Goal: Task Accomplishment & Management: Complete application form

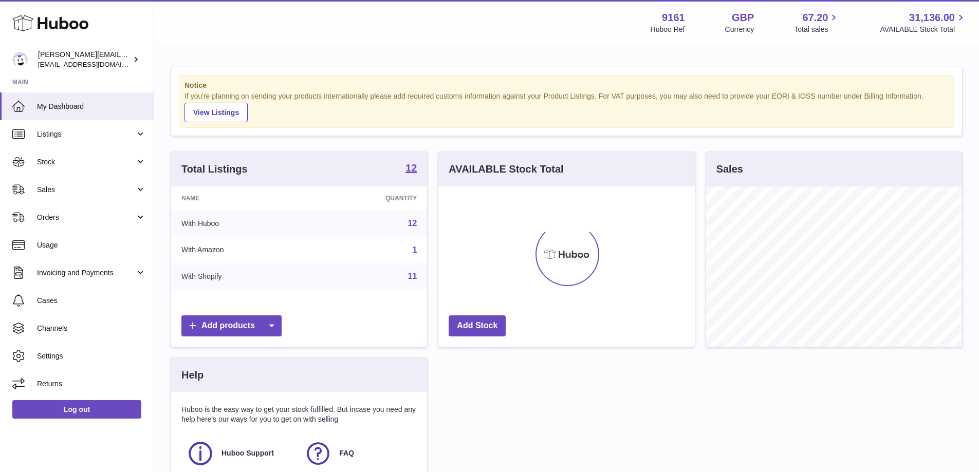
scroll to position [160, 256]
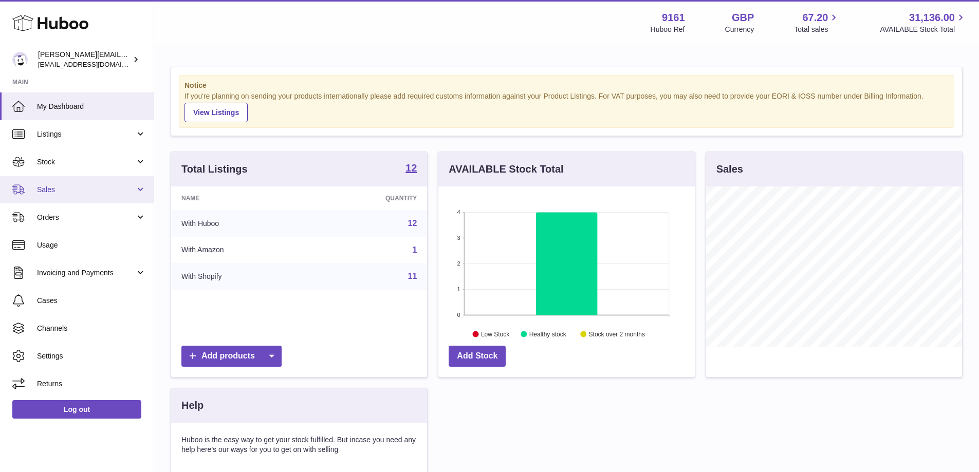
click at [84, 192] on span "Sales" at bounding box center [86, 190] width 98 height 10
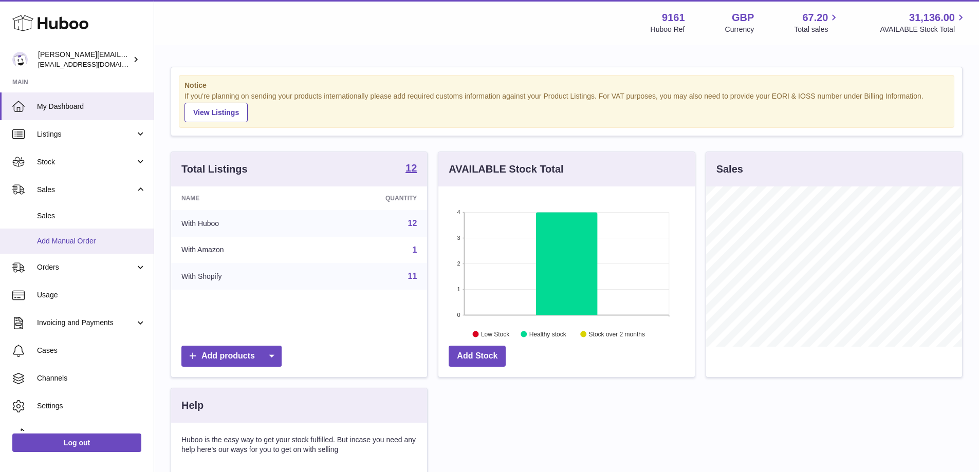
click at [87, 240] on span "Add Manual Order" at bounding box center [91, 241] width 109 height 10
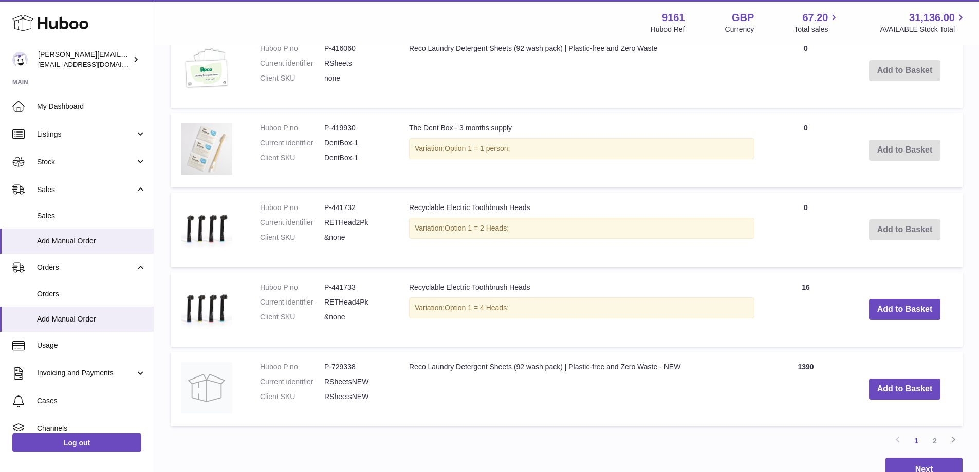
scroll to position [720, 0]
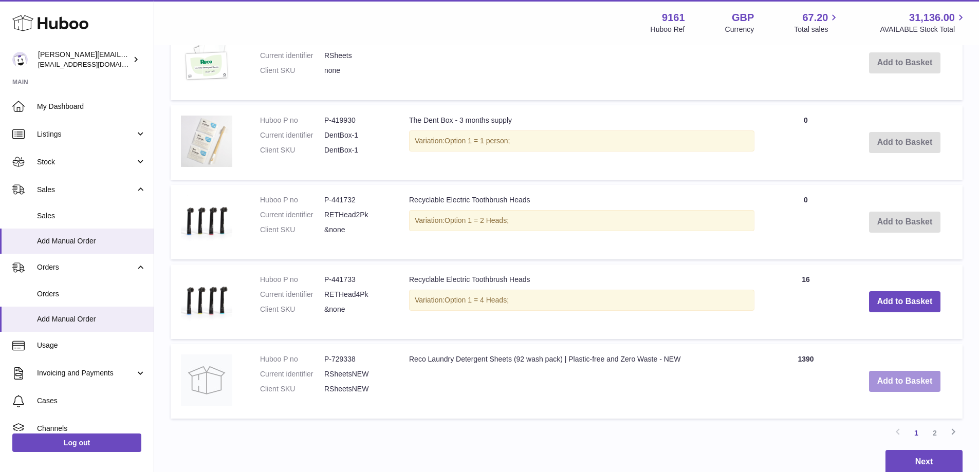
click at [885, 387] on button "Add to Basket" at bounding box center [905, 381] width 72 height 21
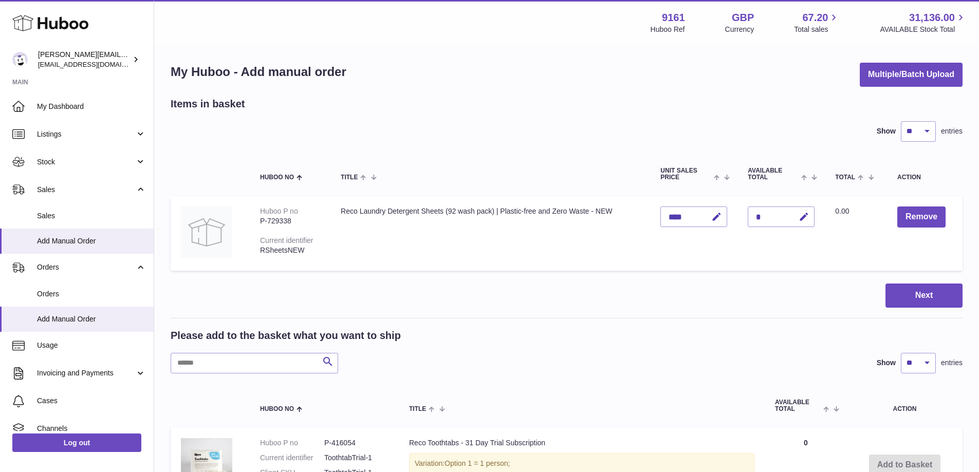
scroll to position [0, 0]
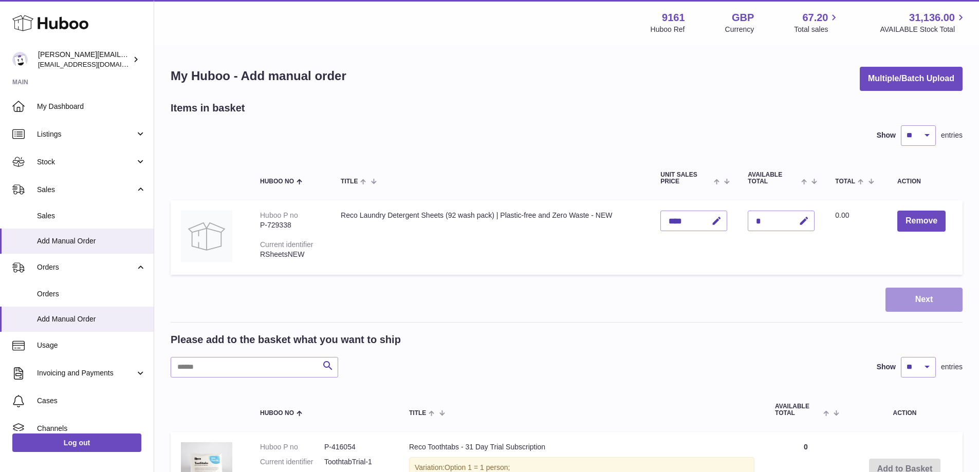
click at [907, 299] on button "Next" at bounding box center [924, 300] width 77 height 24
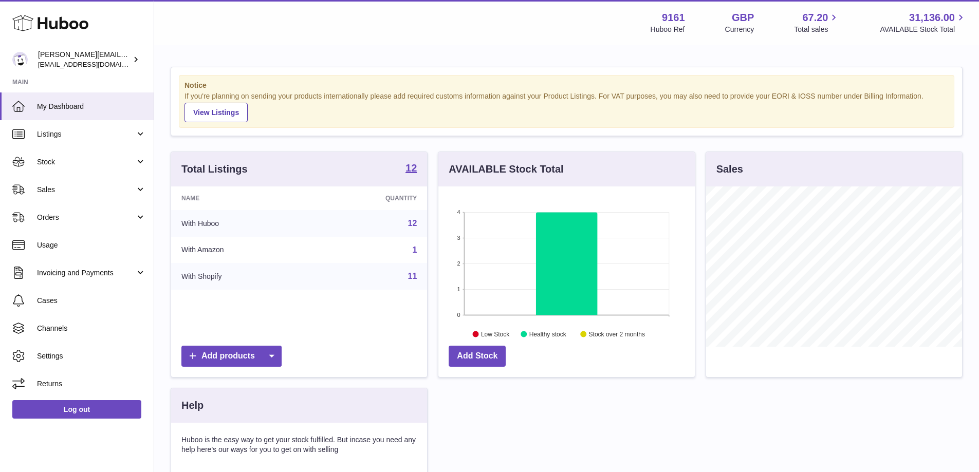
scroll to position [160, 256]
click at [63, 185] on span "Sales" at bounding box center [86, 190] width 98 height 10
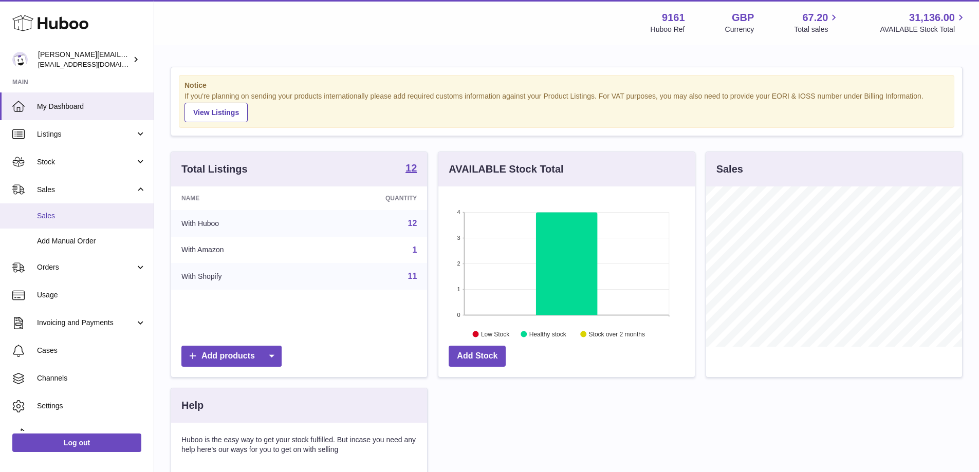
click at [64, 214] on span "Sales" at bounding box center [91, 216] width 109 height 10
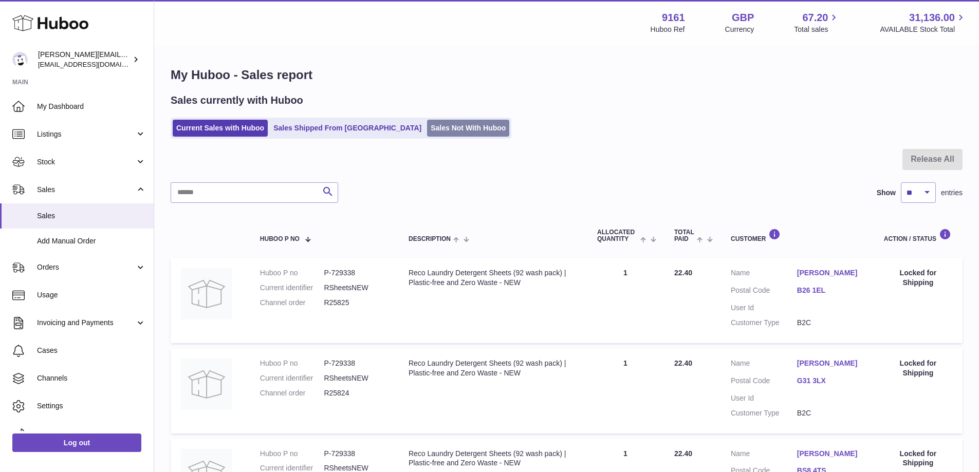
click at [442, 134] on link "Sales Not With Huboo" at bounding box center [468, 128] width 82 height 17
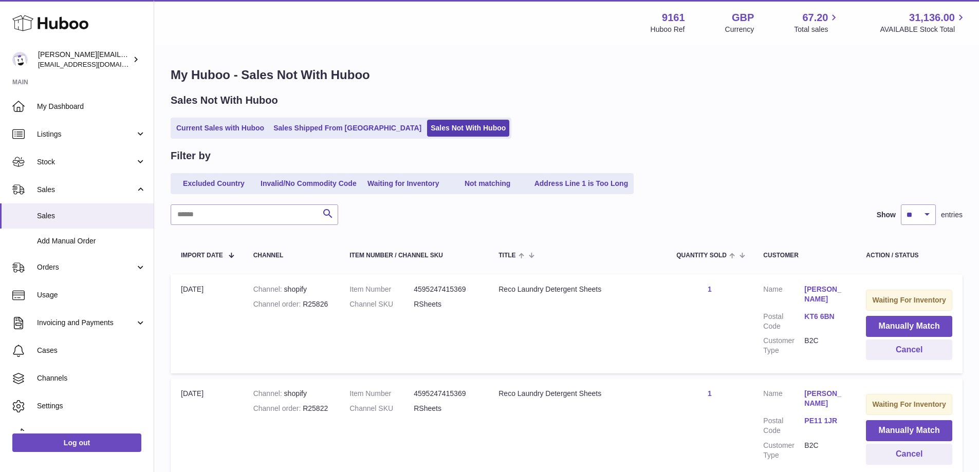
click at [674, 113] on div "Sales Not With Huboo Current Sales with Huboo Sales Shipped From Huboo Sales No…" at bounding box center [567, 116] width 792 height 45
click at [80, 238] on span "Add Manual Order" at bounding box center [91, 241] width 109 height 10
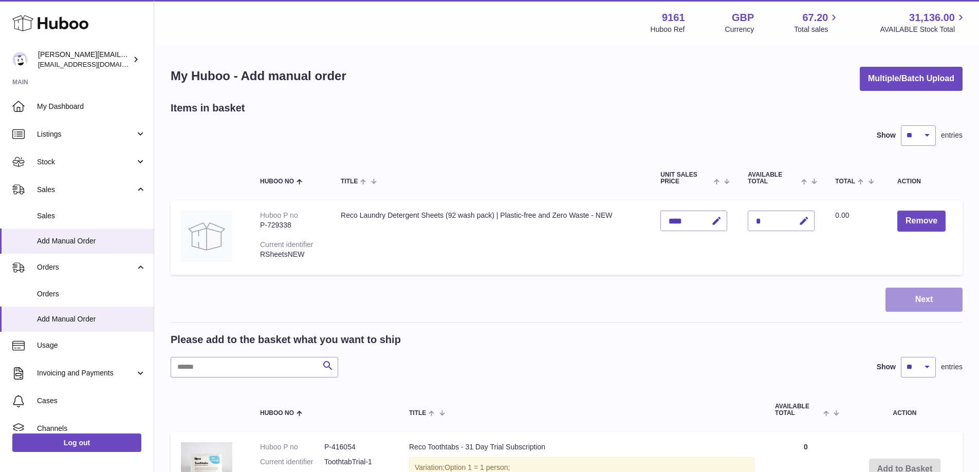
click at [923, 303] on button "Next" at bounding box center [924, 300] width 77 height 24
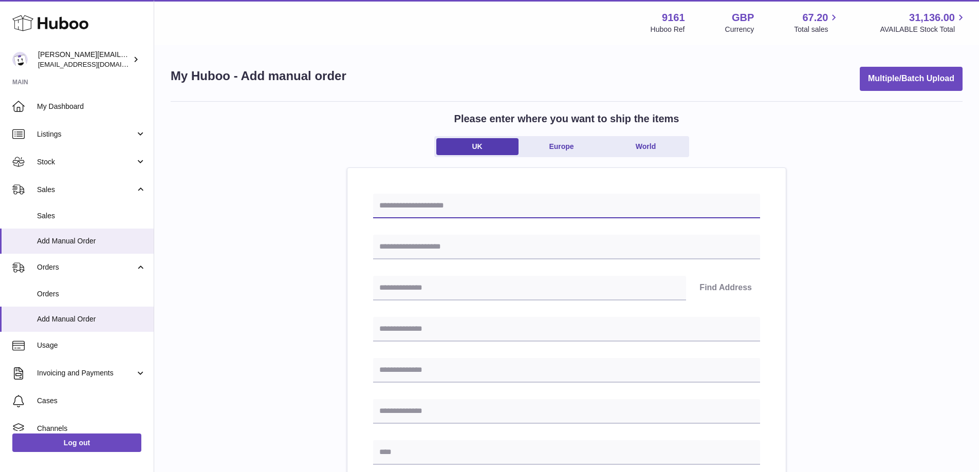
click at [524, 210] on input "text" at bounding box center [566, 206] width 387 height 25
paste input "******"
type input "********"
click at [460, 283] on input "text" at bounding box center [529, 288] width 313 height 25
paste input "*******"
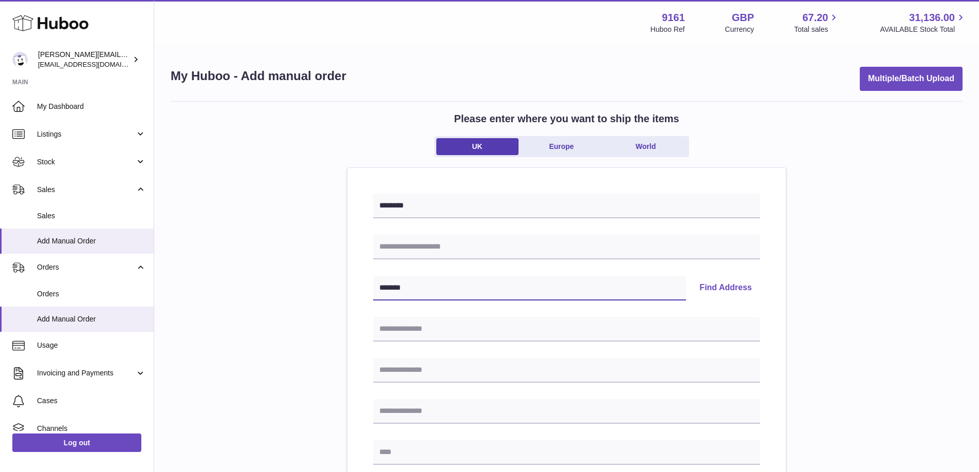
type input "*******"
click at [731, 287] on button "Find Address" at bounding box center [725, 288] width 69 height 25
click at [581, 332] on select "**********" at bounding box center [566, 320] width 387 height 25
select select "*"
click at [373, 308] on select "**********" at bounding box center [566, 320] width 387 height 25
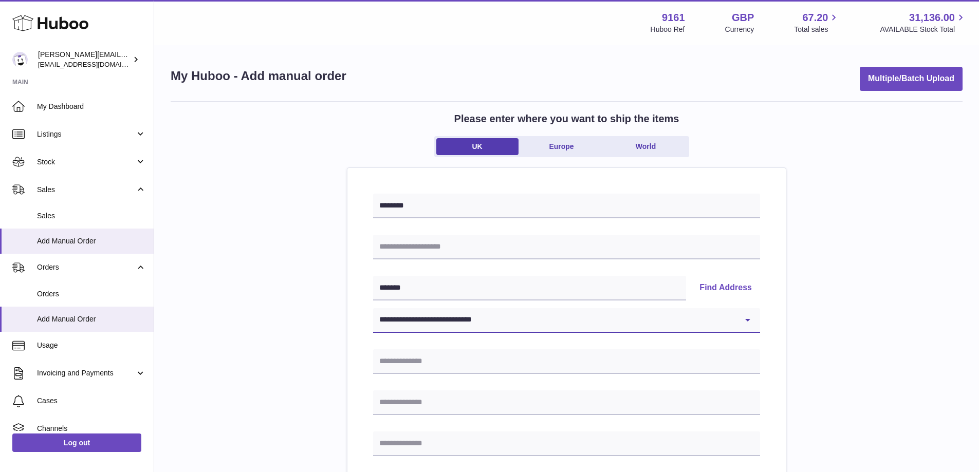
type input "**********"
type input "******"
type input "*******"
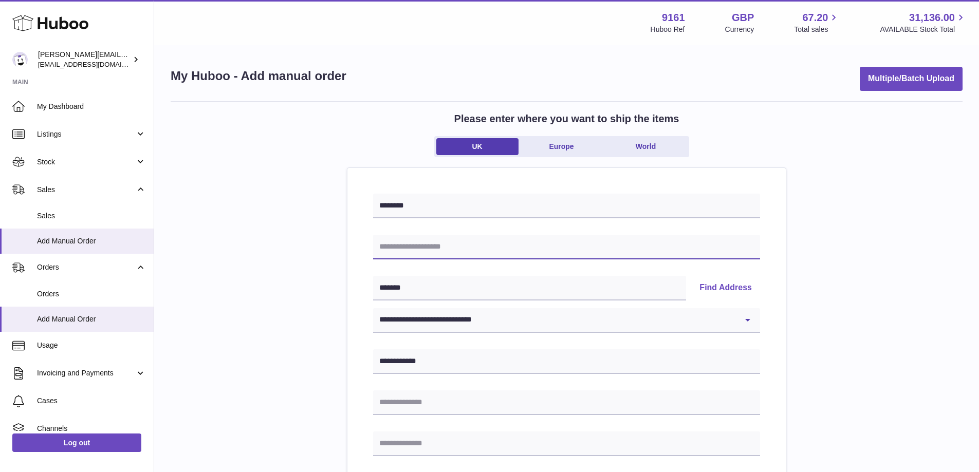
click at [486, 255] on input "text" at bounding box center [566, 247] width 387 height 25
paste input "**********"
type input "**********"
click at [343, 274] on div "**********" at bounding box center [567, 475] width 792 height 748
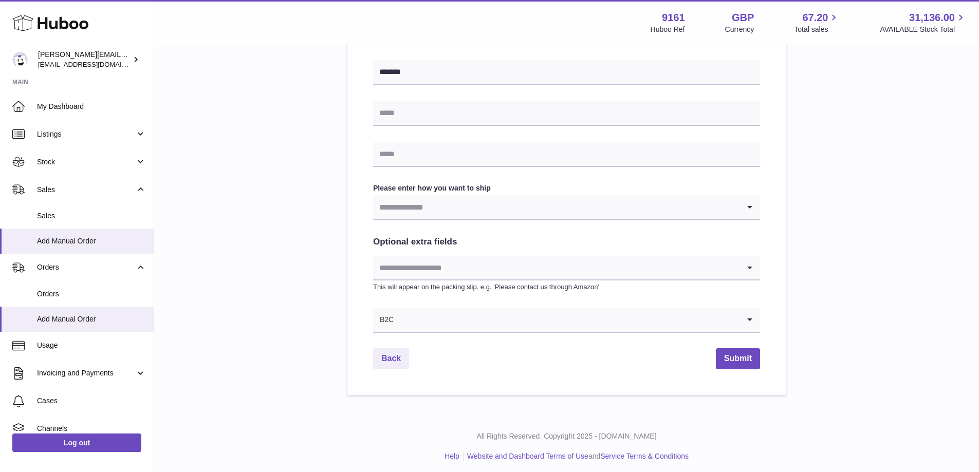
scroll to position [458, 0]
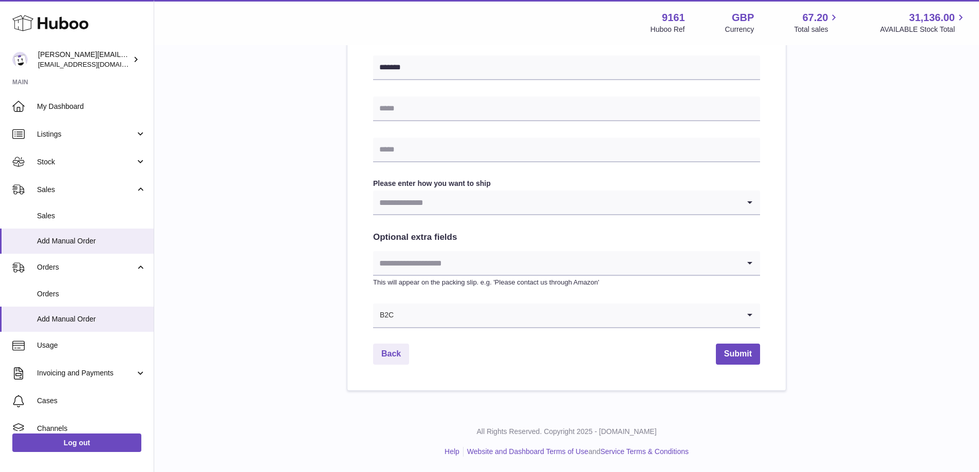
click at [500, 195] on input "Search for option" at bounding box center [556, 203] width 366 height 24
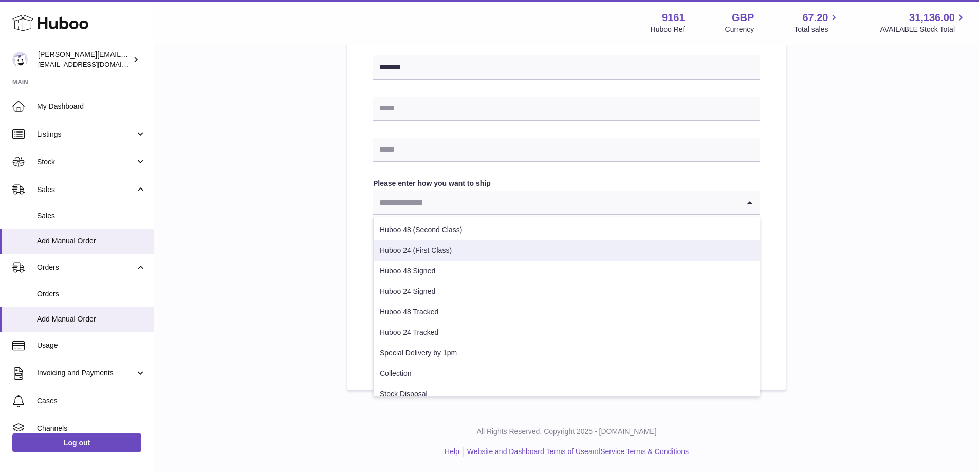
click at [479, 249] on li "Huboo 24 (First Class)" at bounding box center [567, 251] width 386 height 21
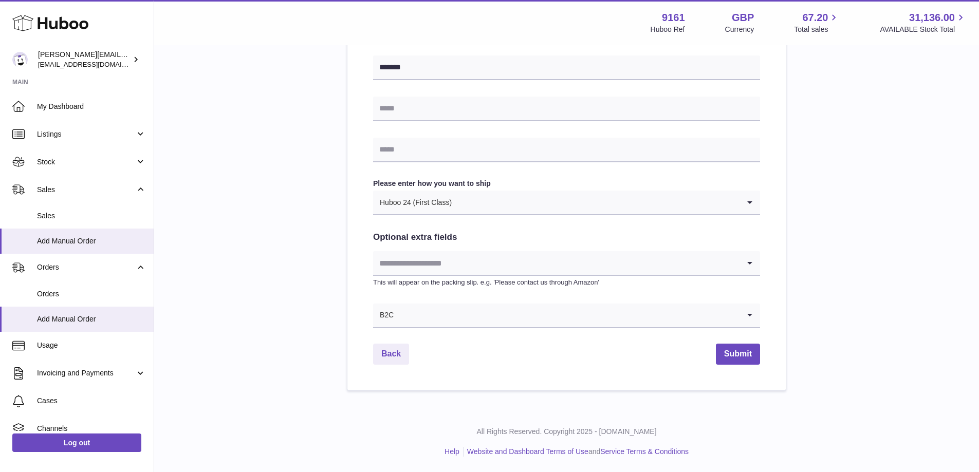
click at [480, 268] on input "Search for option" at bounding box center [556, 263] width 366 height 24
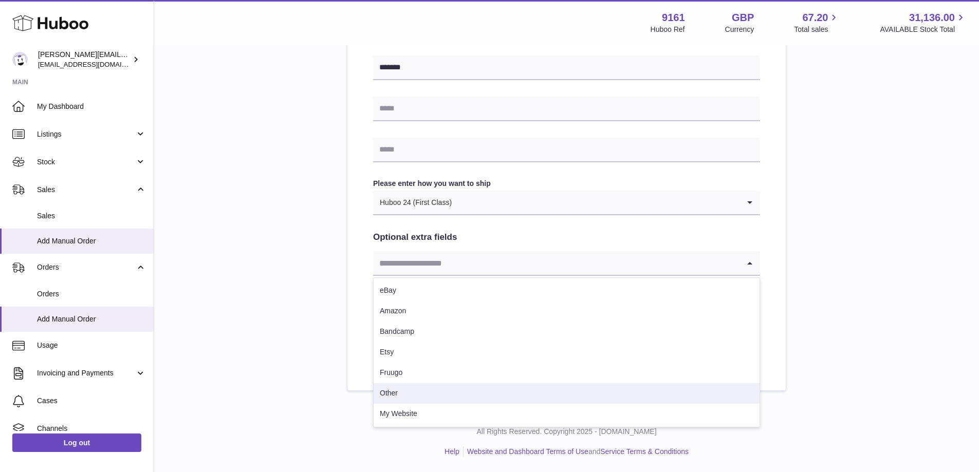
click at [445, 404] on li "My Website" at bounding box center [567, 414] width 386 height 21
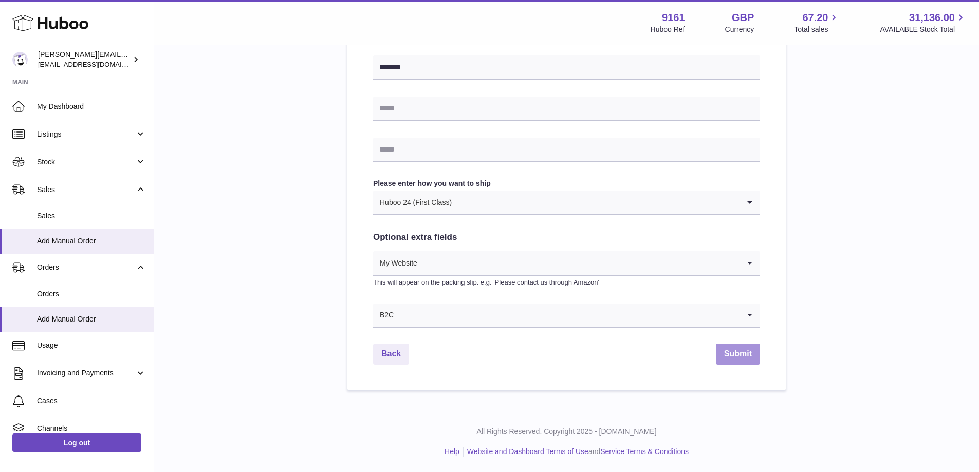
click at [745, 363] on button "Submit" at bounding box center [738, 354] width 44 height 21
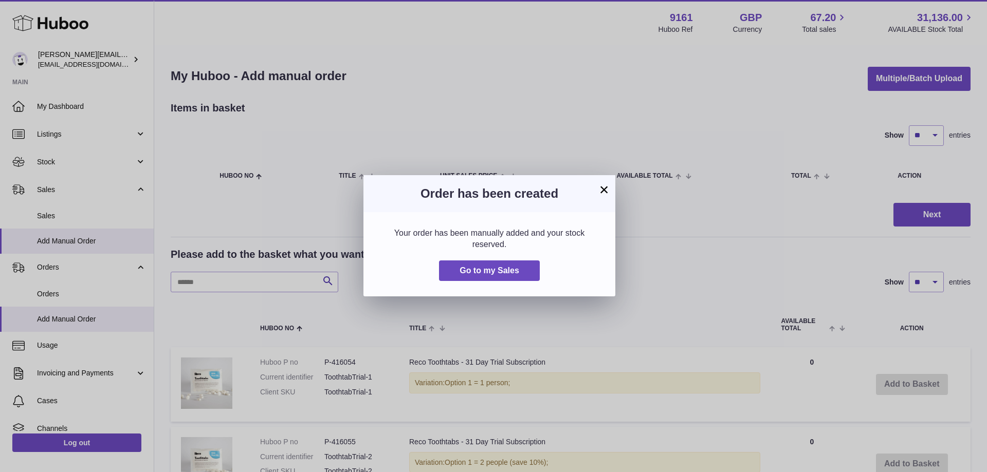
click at [600, 189] on button "×" at bounding box center [604, 189] width 12 height 12
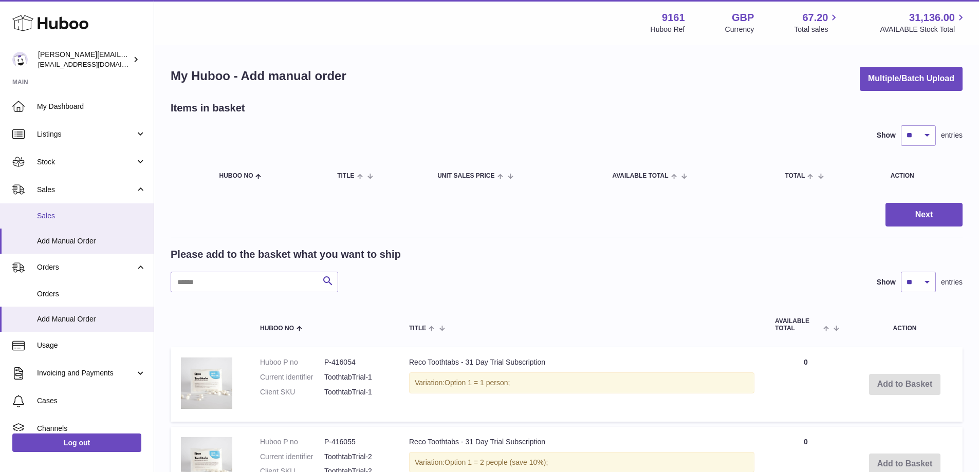
click at [63, 214] on span "Sales" at bounding box center [91, 216] width 109 height 10
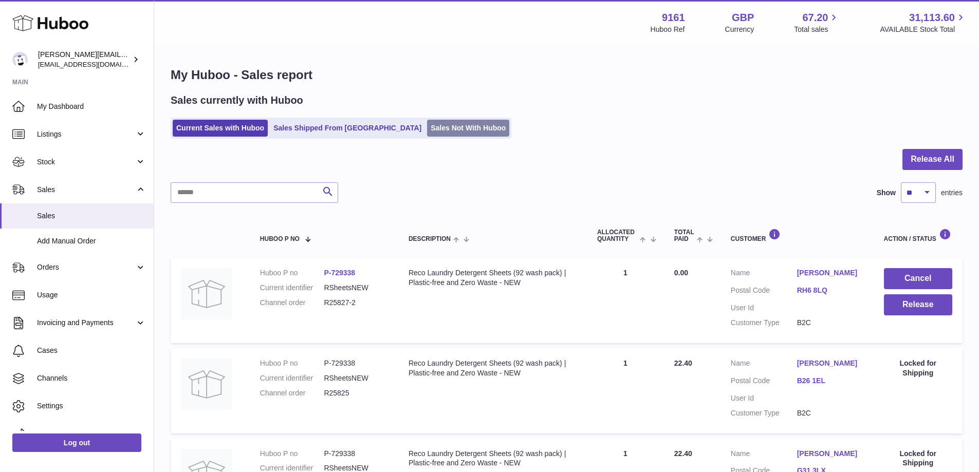
click at [434, 120] on link "Sales Not With Huboo" at bounding box center [468, 128] width 82 height 17
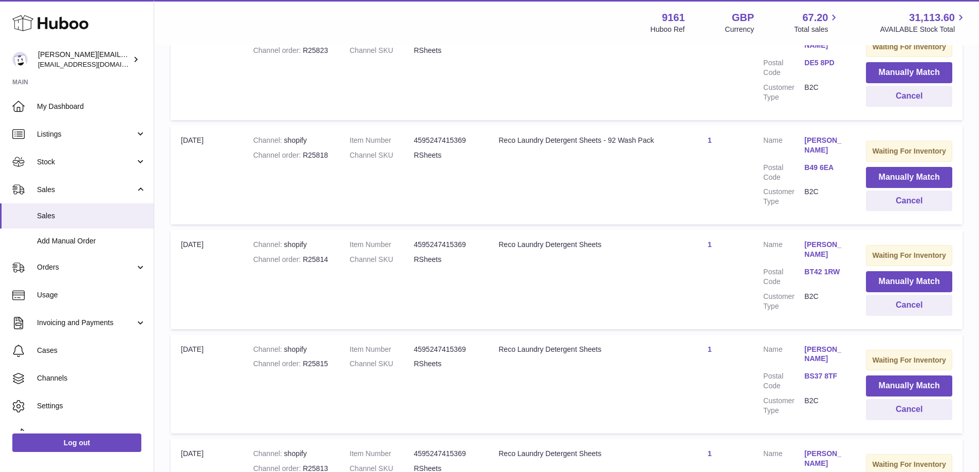
scroll to position [773, 0]
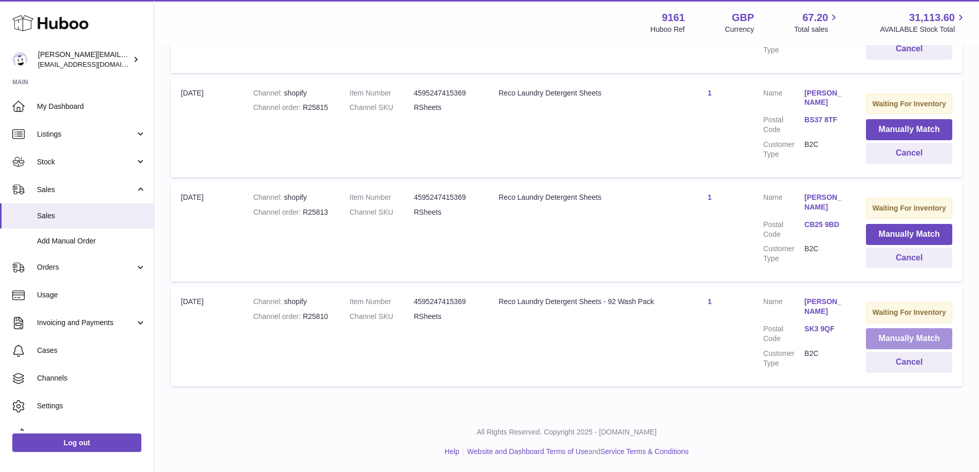
click at [867, 338] on button "Manually Match" at bounding box center [909, 338] width 86 height 21
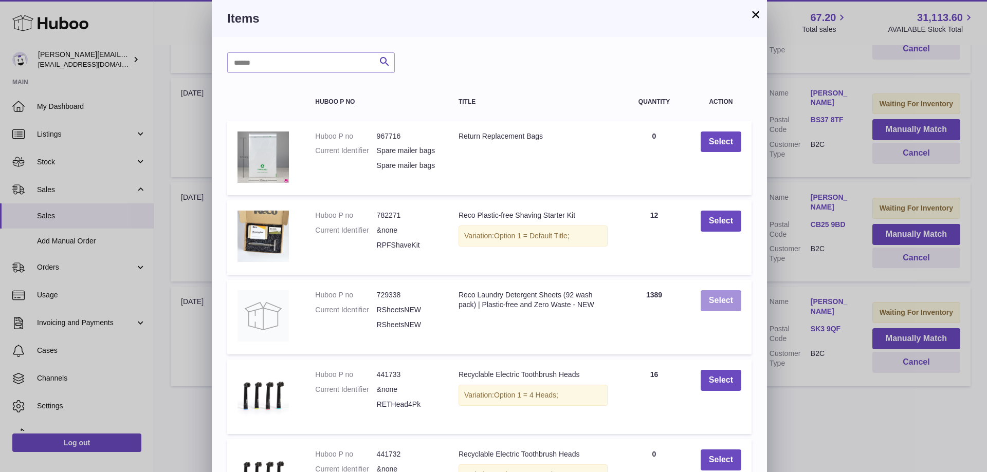
click at [731, 311] on button "Select" at bounding box center [721, 300] width 41 height 21
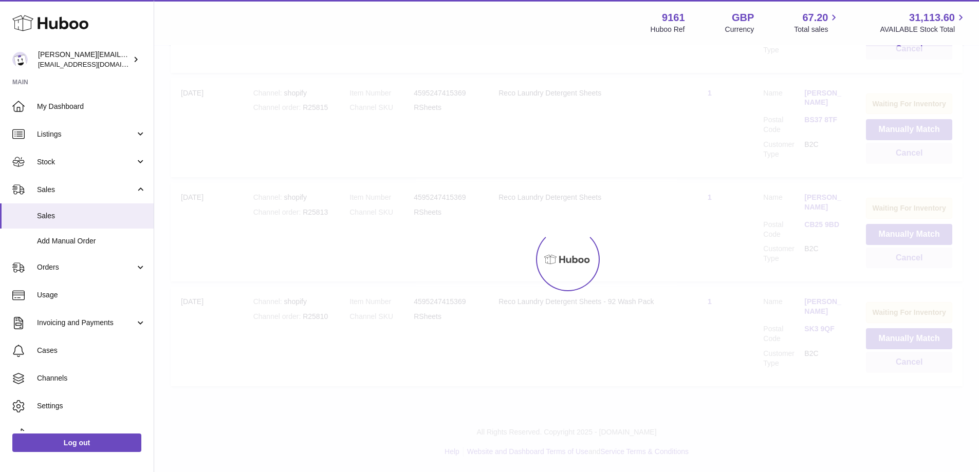
scroll to position [661, 0]
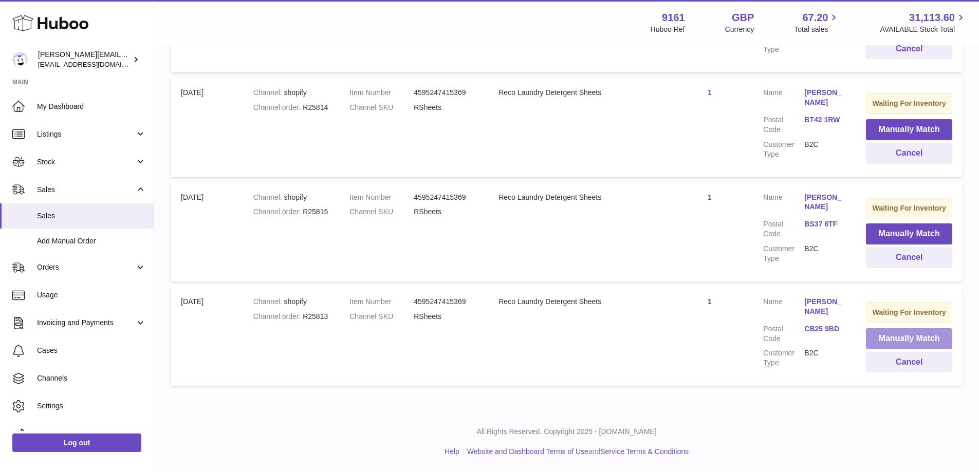
click at [878, 341] on button "Manually Match" at bounding box center [909, 338] width 86 height 21
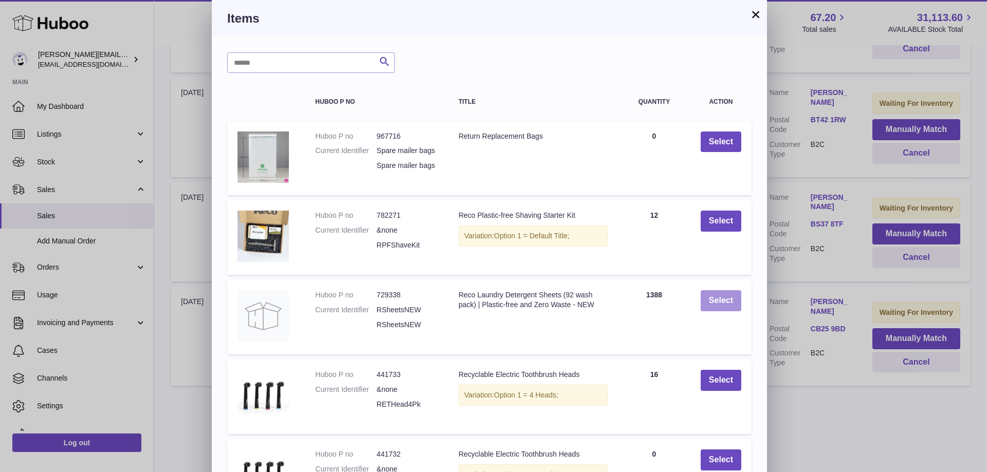
click at [727, 311] on button "Select" at bounding box center [721, 300] width 41 height 21
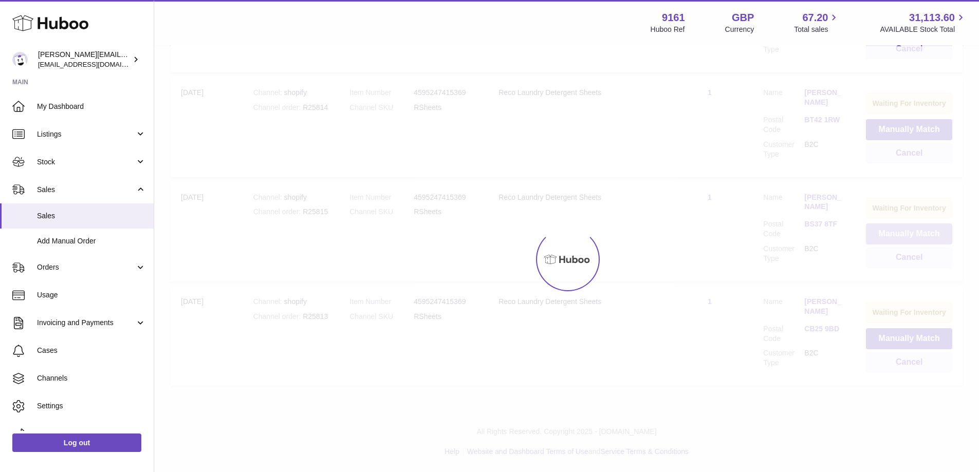
scroll to position [550, 0]
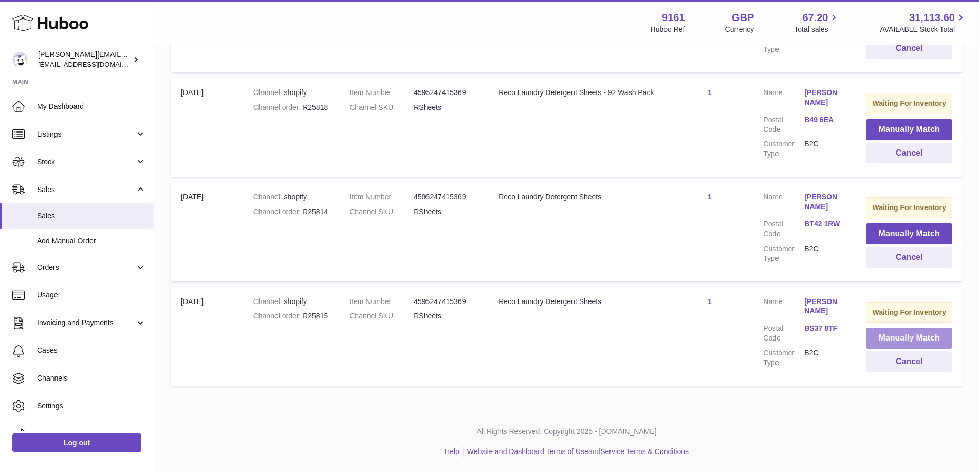
click at [885, 334] on button "Manually Match" at bounding box center [909, 338] width 86 height 21
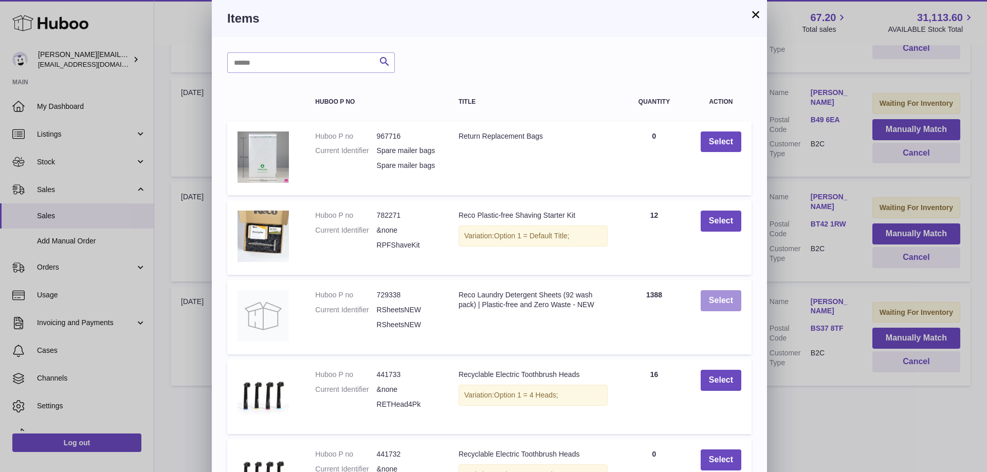
click at [724, 311] on button "Select" at bounding box center [721, 300] width 41 height 21
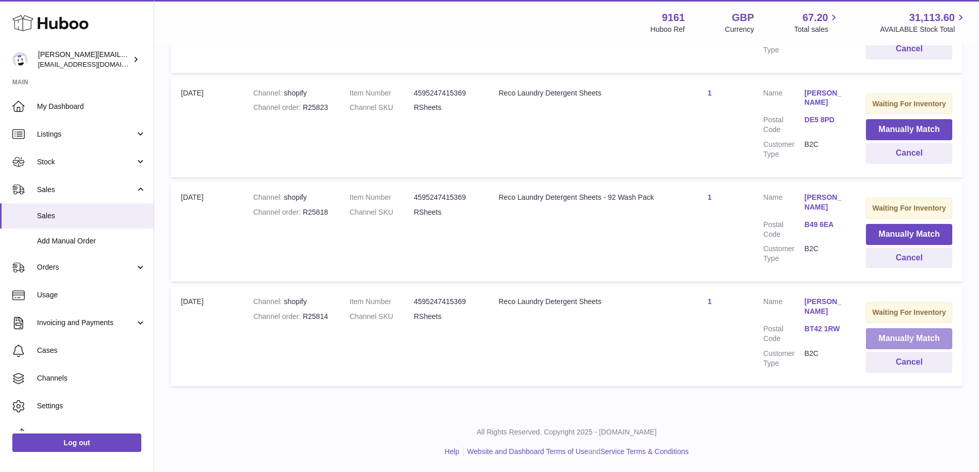
scroll to position [439, 0]
click at [876, 338] on button "Manually Match" at bounding box center [909, 338] width 86 height 21
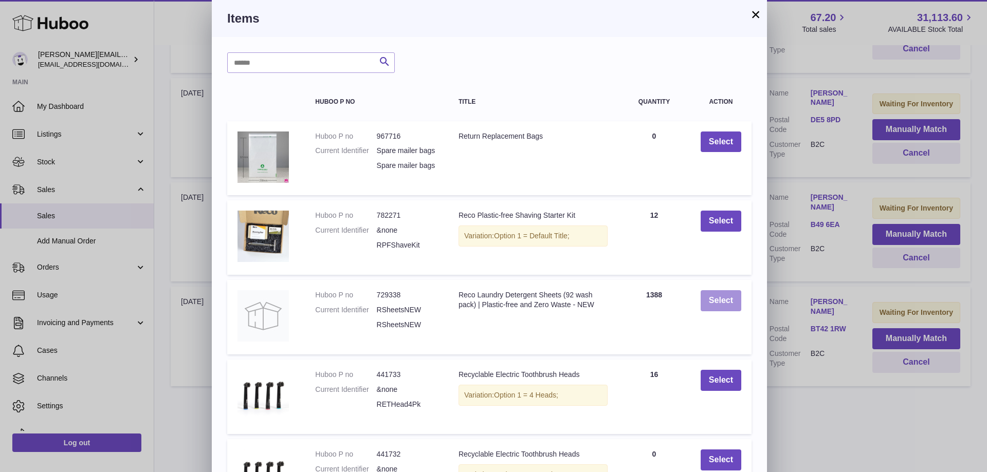
click at [720, 311] on button "Select" at bounding box center [721, 300] width 41 height 21
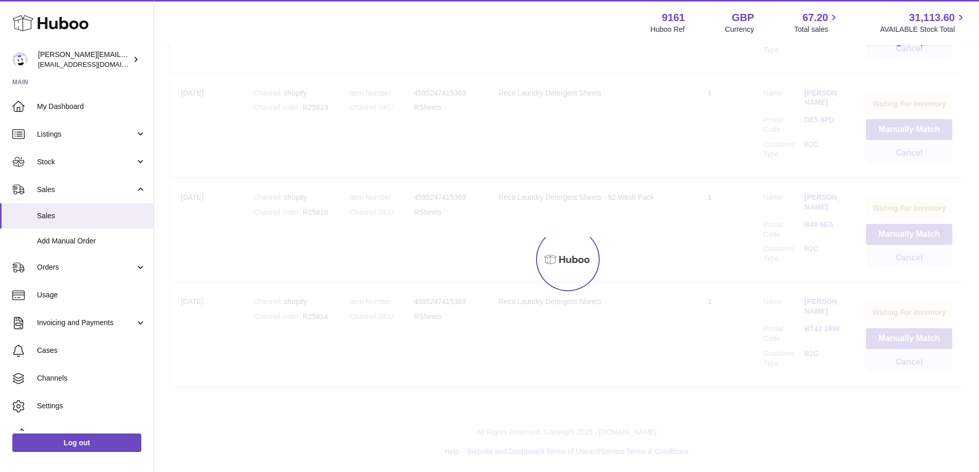
scroll to position [328, 0]
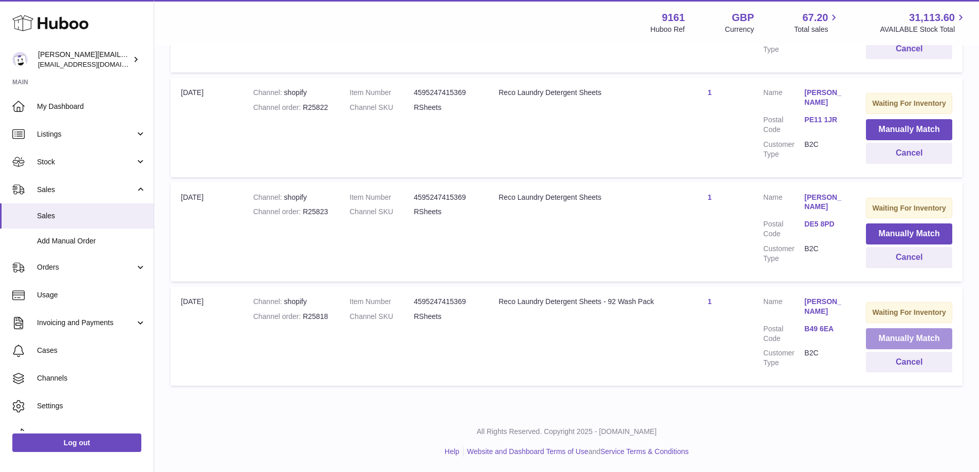
click at [866, 335] on button "Manually Match" at bounding box center [909, 338] width 86 height 21
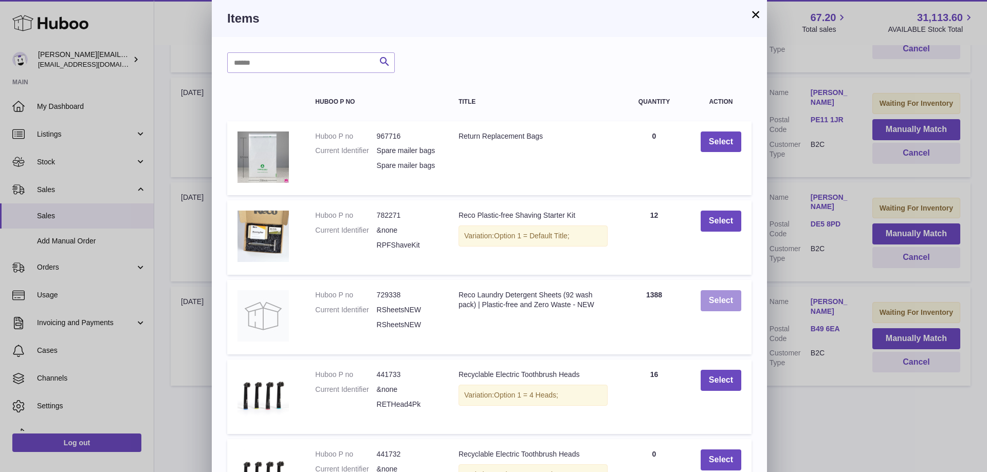
click at [726, 308] on button "Select" at bounding box center [721, 300] width 41 height 21
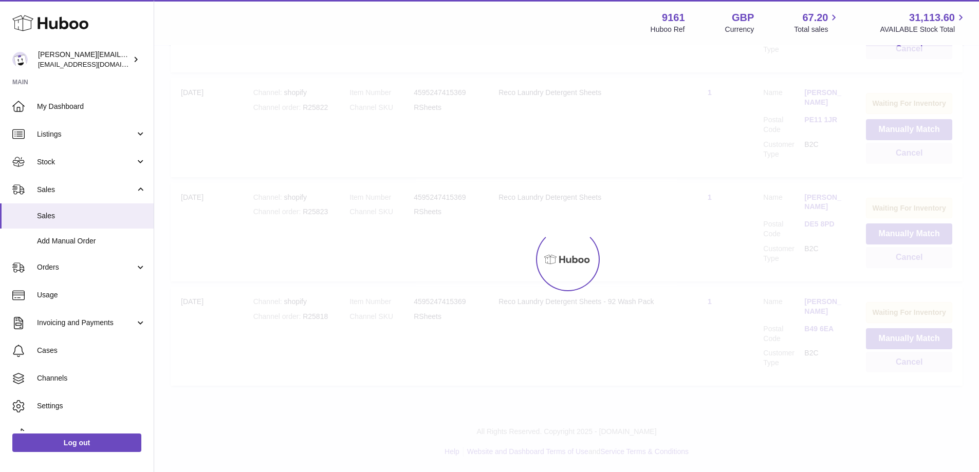
scroll to position [197, 0]
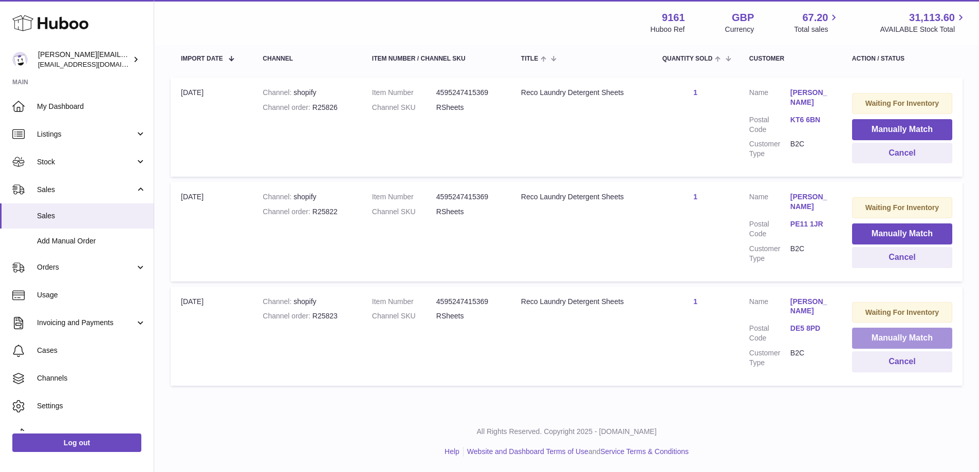
click at [881, 339] on button "Manually Match" at bounding box center [902, 338] width 100 height 21
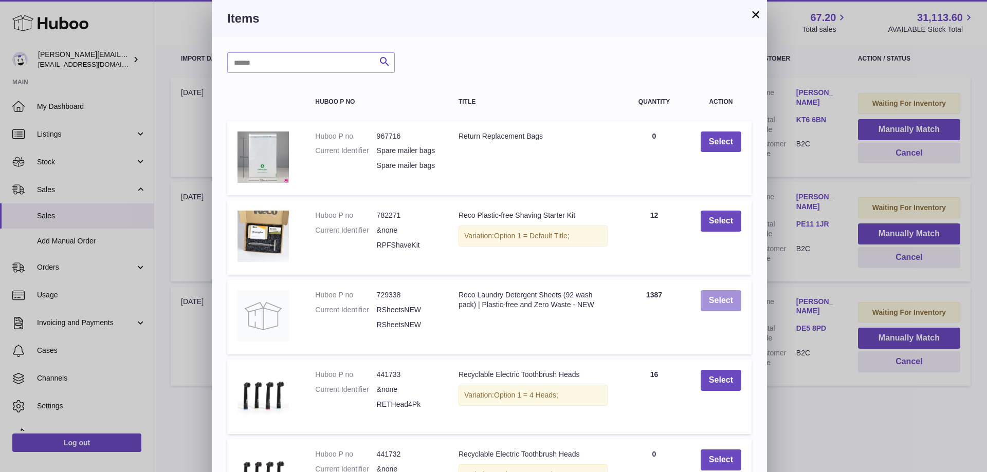
click at [726, 311] on button "Select" at bounding box center [721, 300] width 41 height 21
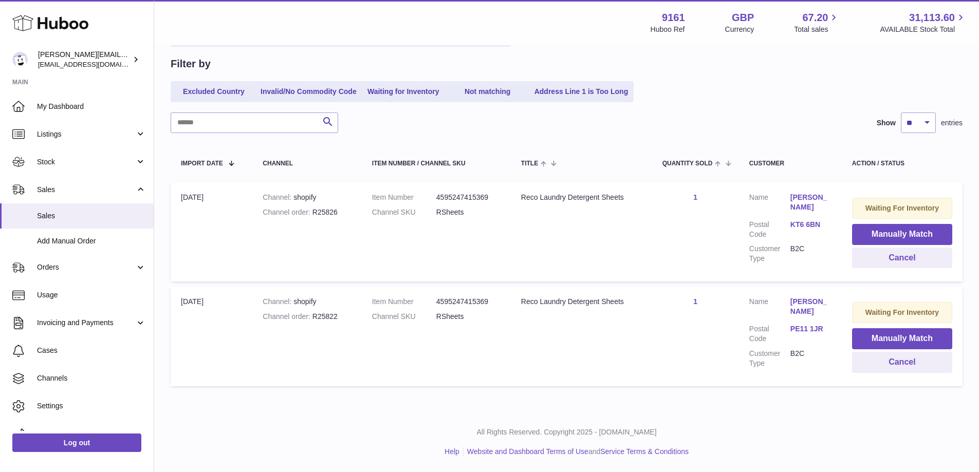
scroll to position [92, 0]
click at [871, 333] on button "Manually Match" at bounding box center [902, 338] width 100 height 21
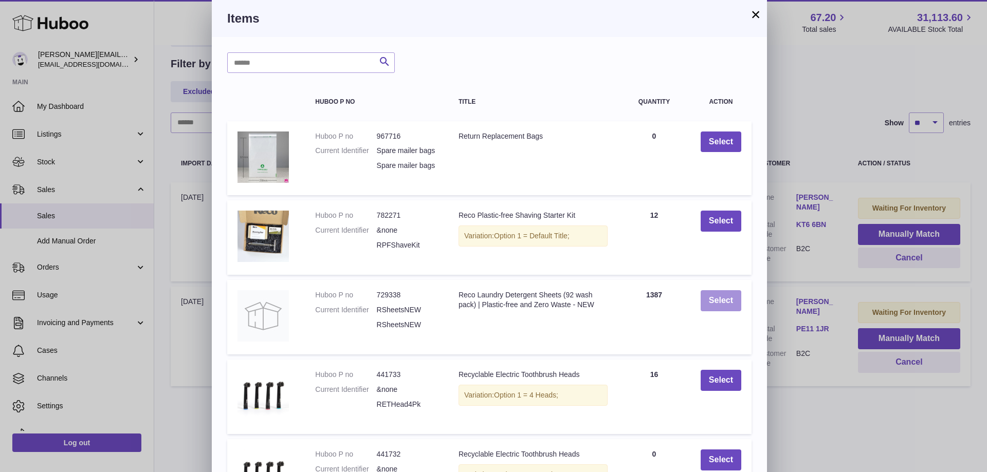
click at [723, 310] on button "Select" at bounding box center [721, 300] width 41 height 21
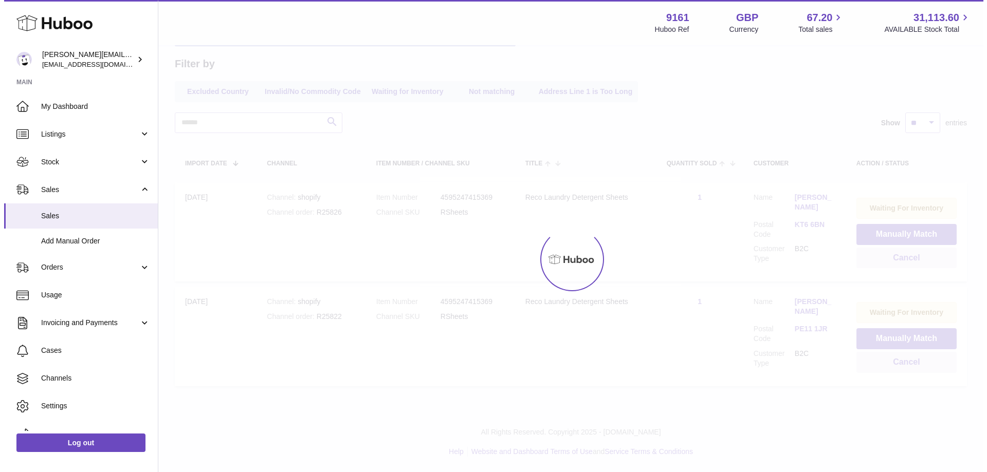
scroll to position [0, 0]
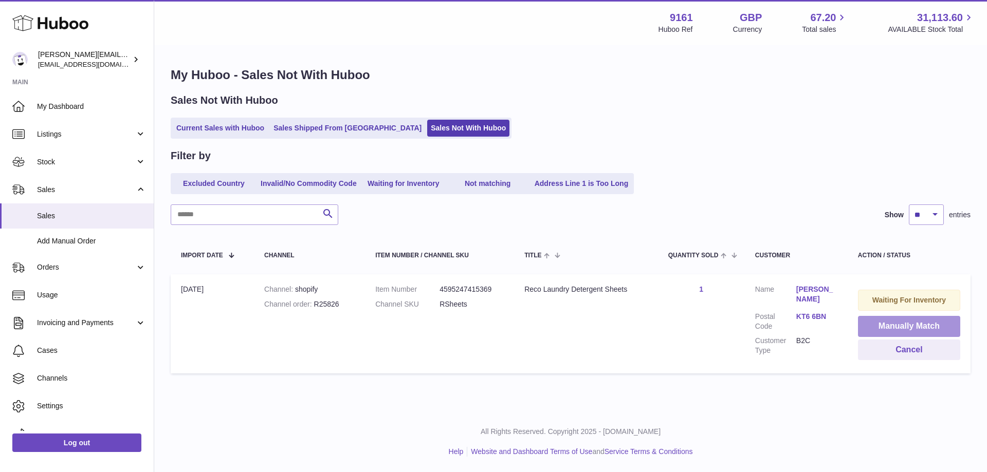
click at [871, 329] on button "Manually Match" at bounding box center [909, 326] width 102 height 21
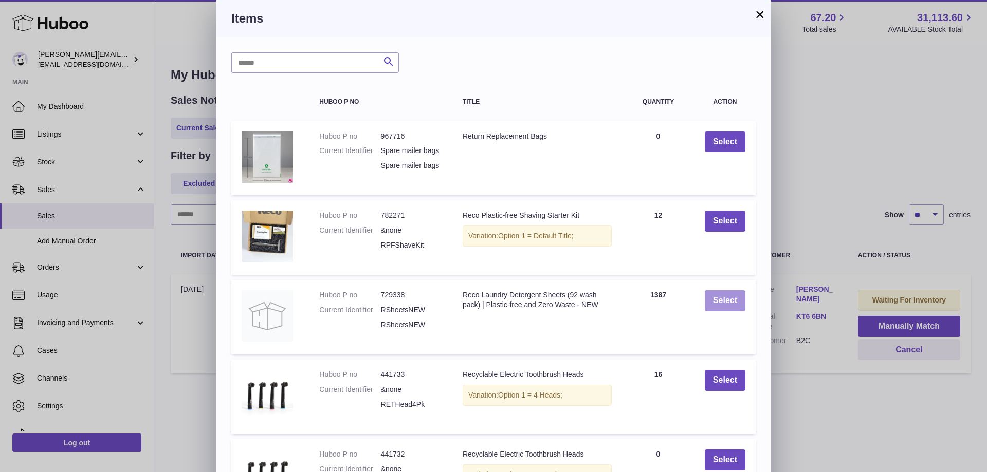
click at [708, 311] on button "Select" at bounding box center [725, 300] width 41 height 21
